Goal: Transaction & Acquisition: Obtain resource

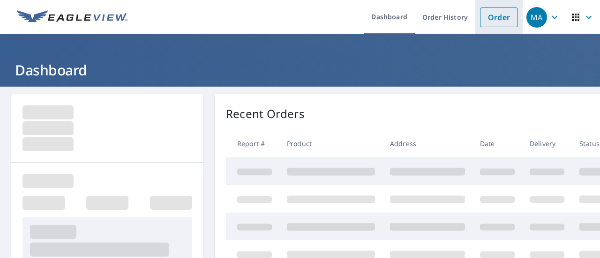
click at [487, 19] on link "Order" at bounding box center [499, 17] width 38 height 20
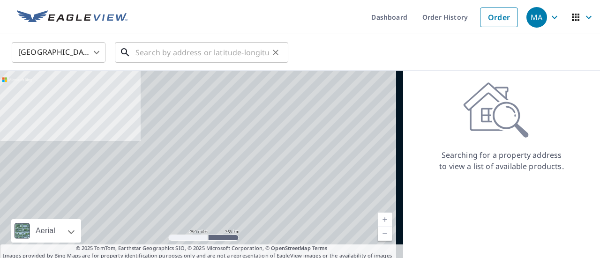
click at [230, 50] on input "text" at bounding box center [202, 52] width 134 height 26
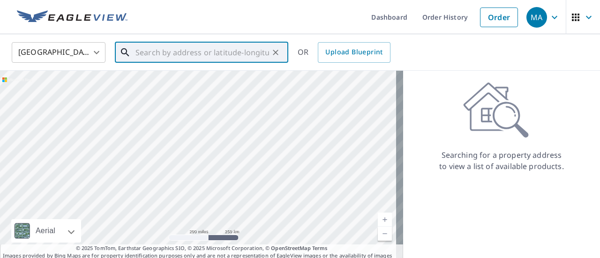
paste input "[STREET_ADDRESS][US_STATE]"
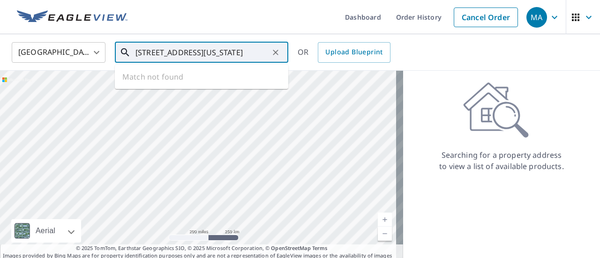
scroll to position [0, 16]
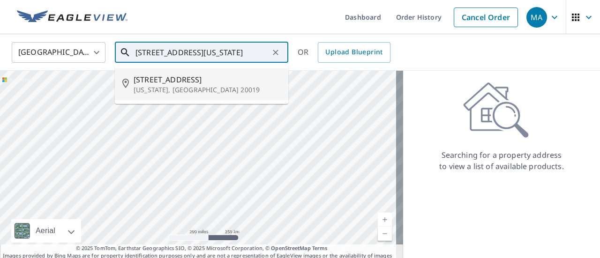
click at [212, 79] on span "[STREET_ADDRESS]" at bounding box center [207, 79] width 147 height 11
type input "[STREET_ADDRESS][US_STATE]"
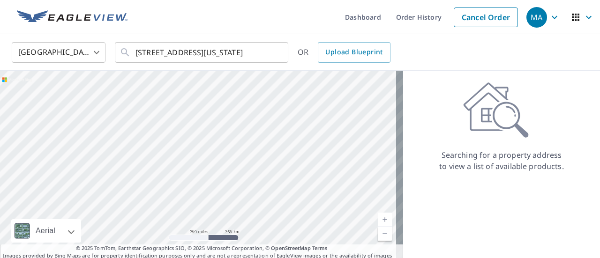
scroll to position [0, 0]
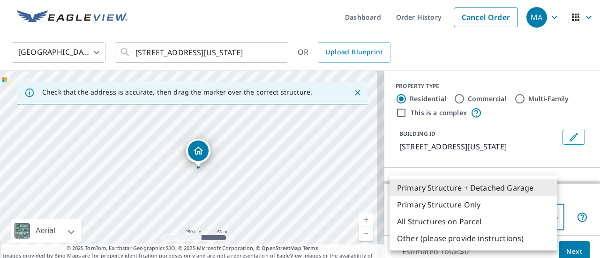
click at [481, 216] on body "MA MA Dashboard Order History Cancel Order MA [GEOGRAPHIC_DATA] [GEOGRAPHIC_DAT…" at bounding box center [300, 129] width 600 height 258
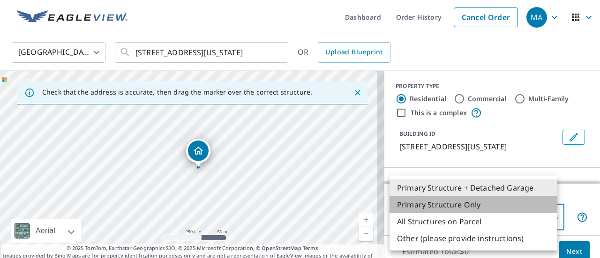
click at [506, 202] on li "Primary Structure Only" at bounding box center [473, 204] width 168 height 17
type input "2"
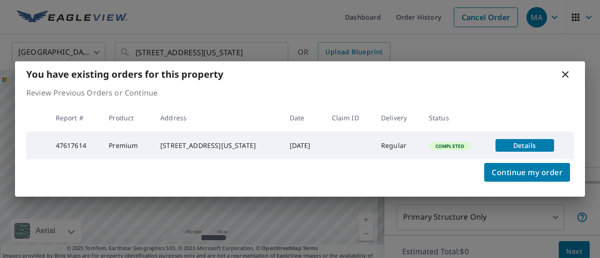
click at [523, 142] on span "Details" at bounding box center [524, 145] width 47 height 9
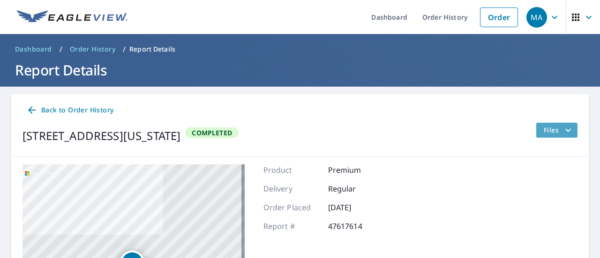
click at [562, 132] on icon "filesDropdownBtn-47617614" at bounding box center [567, 130] width 11 height 11
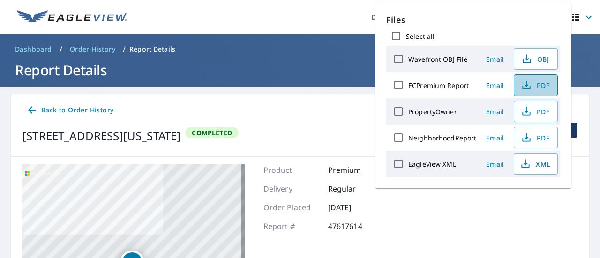
click at [530, 88] on icon "button" at bounding box center [526, 85] width 11 height 11
